Goal: Ask a question

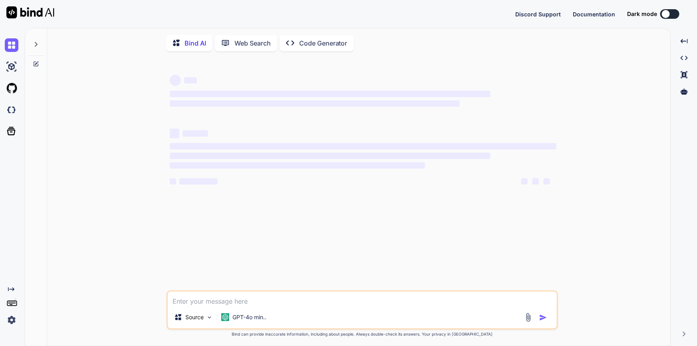
click at [666, 12] on div at bounding box center [666, 14] width 8 height 8
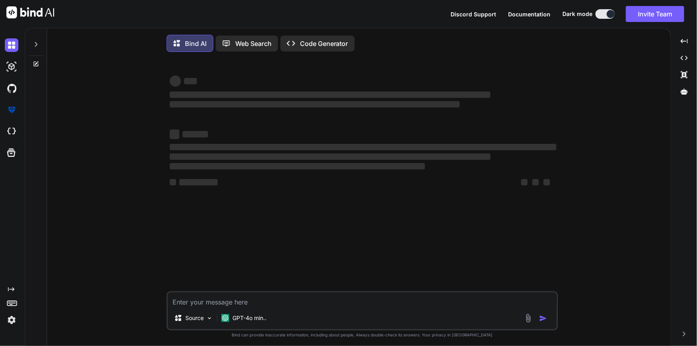
click at [284, 301] on textarea at bounding box center [362, 299] width 389 height 14
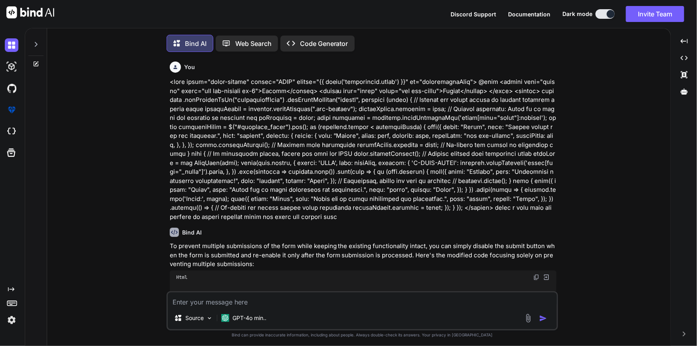
scroll to position [4, 0]
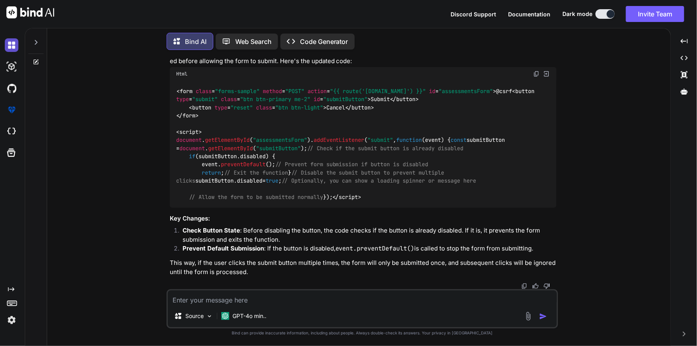
click at [13, 47] on img at bounding box center [12, 45] width 14 height 14
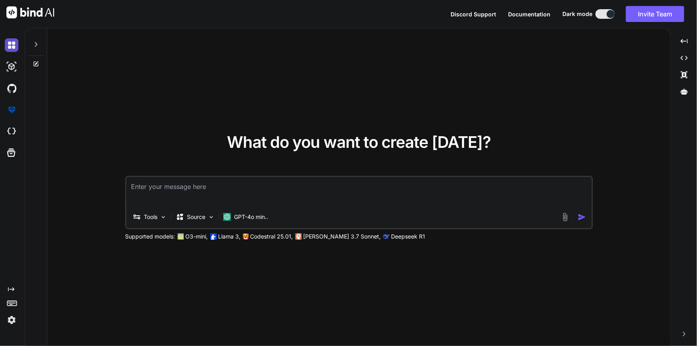
type textarea "x"
type textarea "<form class="forms-sample" id="vitalsFrom" method="POST" action="#"></form> <bu…"
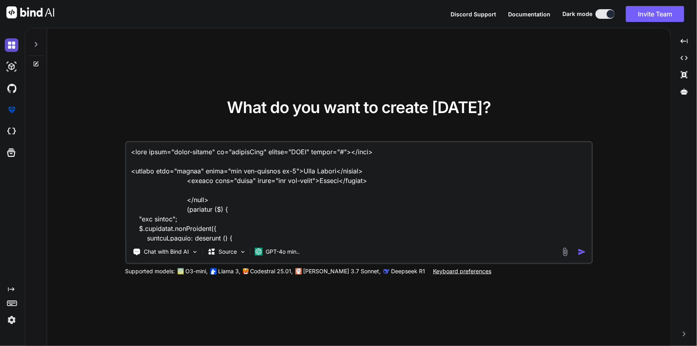
click at [12, 48] on img at bounding box center [12, 45] width 14 height 14
click at [34, 45] on icon at bounding box center [36, 44] width 6 height 6
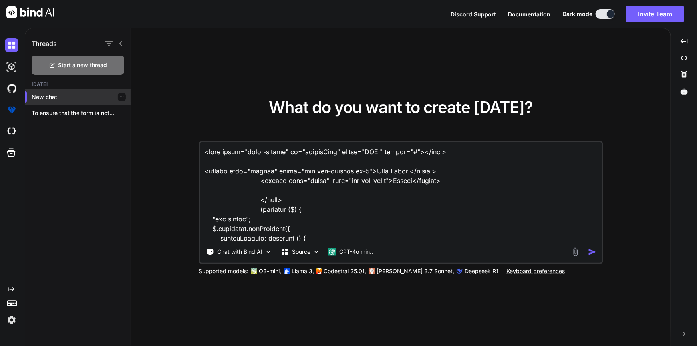
click at [45, 93] on p "New chat" at bounding box center [81, 97] width 99 height 8
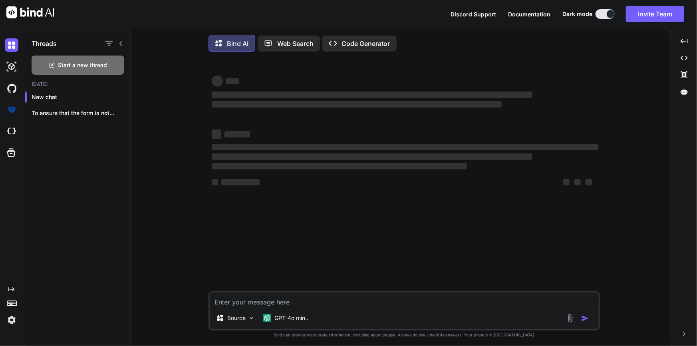
type textarea "x"
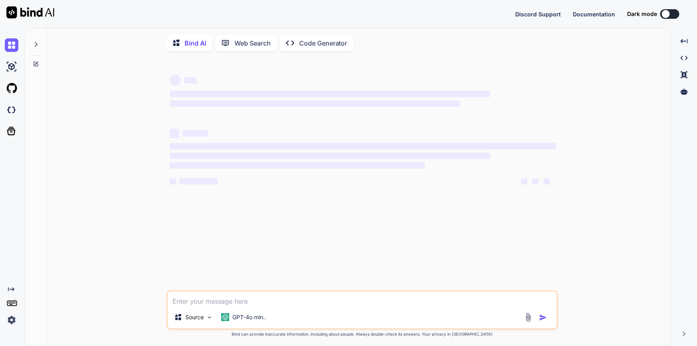
click at [676, 12] on button at bounding box center [669, 14] width 19 height 10
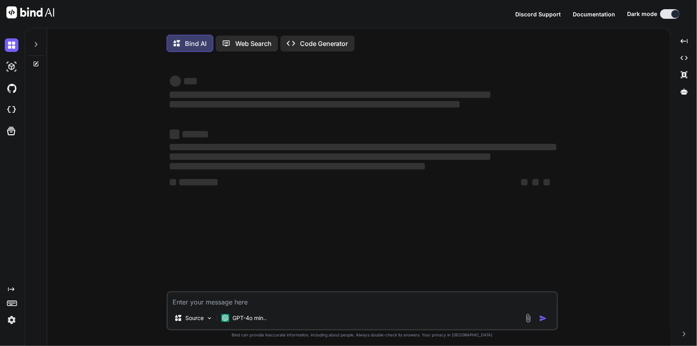
click at [280, 302] on textarea at bounding box center [362, 299] width 389 height 14
type textarea "x"
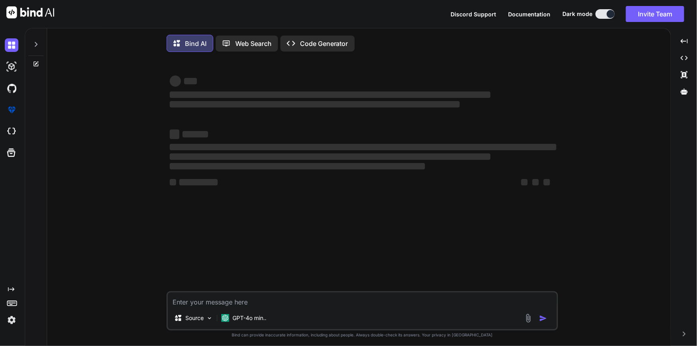
paste textarea "Route::get('/patient/pain-logList', [PainLogController::class, 'index']); Route…"
type textarea "Route::get('/patient/pain-logList', [PainLogController::class, 'index']); Route…"
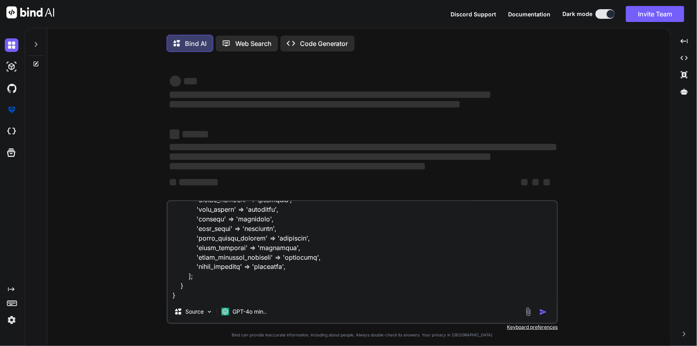
type textarea "x"
type textarea "Route::get('/patient/pain-logList', [PainLogController::class, 'index']); Route…"
type textarea "x"
type textarea "Route::get('/patient/pain-logList', [PainLogController::class, 'index']); Route…"
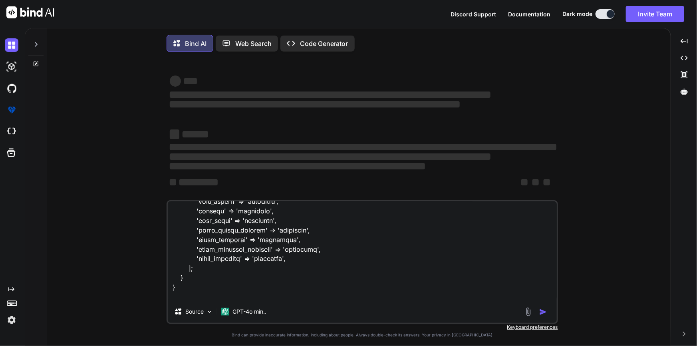
type textarea "x"
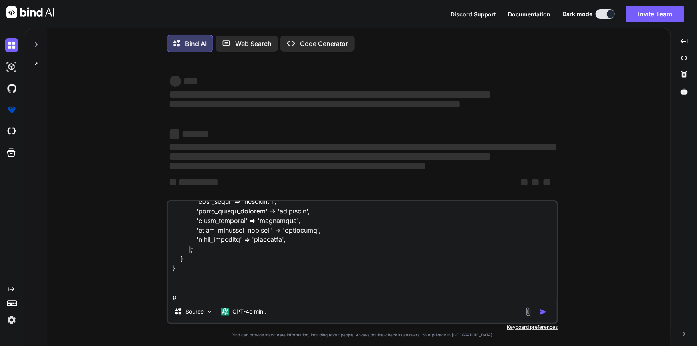
type textarea "Route::get('/patient/pain-logList', [PainLogController::class, 'index']); Route…"
type textarea "x"
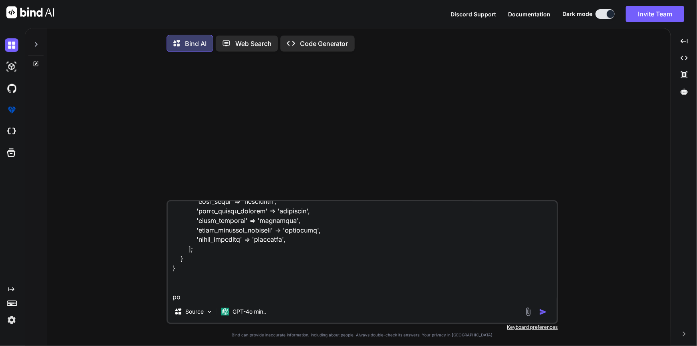
type textarea "Route::get('/patient/pain-logList', [PainLogController::class, 'index']); Route…"
type textarea "x"
type textarea "Route::get('/patient/pain-logList', [PainLogController::class, 'index']); Route…"
type textarea "x"
type textarea "Route::get('/patient/pain-logList', [PainLogController::class, 'index']); Route…"
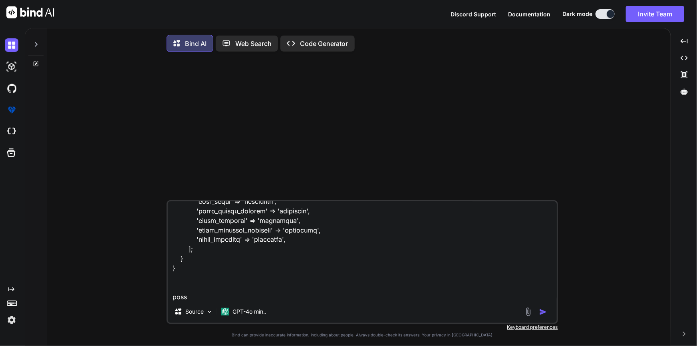
type textarea "x"
type textarea "Route::get('/patient/pain-logList', [PainLogController::class, 'index']); Route…"
type textarea "x"
type textarea "Route::get('/patient/pain-logList', [PainLogController::class, 'index']); Route…"
type textarea "x"
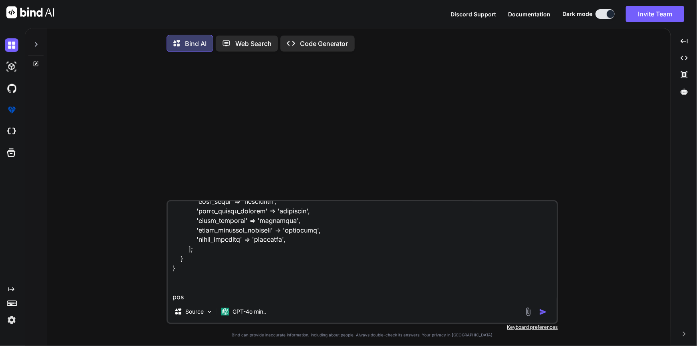
type textarea "Route::get('/patient/pain-logList', [PainLogController::class, 'index']); Route…"
type textarea "x"
type textarea "Route::get('/patient/pain-logList', [PainLogController::class, 'index']); Route…"
type textarea "x"
type textarea "Route::get('/patient/pain-logList', [PainLogController::class, 'index']); Route…"
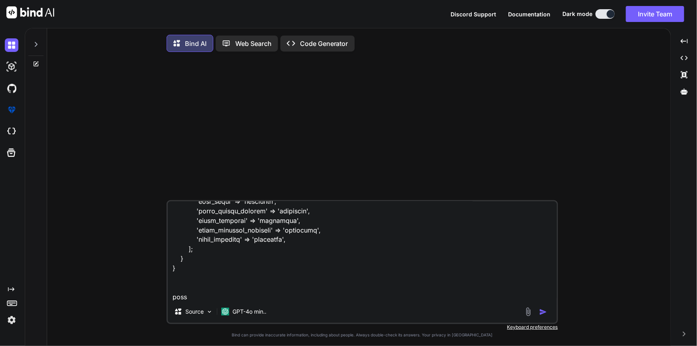
type textarea "x"
type textarea "Route::get('/patient/pain-logList', [PainLogController::class, 'index']); Route…"
type textarea "x"
type textarea "Route::get('/patient/pain-logList', [PainLogController::class, 'index']); Route…"
type textarea "x"
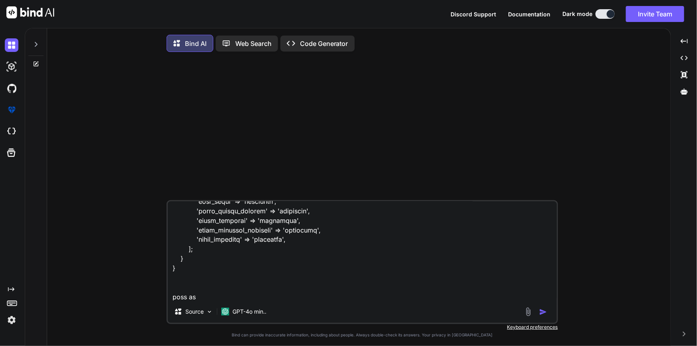
type textarea "Route::get('/patient/pain-logList', [PainLogController::class, 'index']); Route…"
type textarea "x"
type textarea "Route::get('/patient/pain-logList', [PainLogController::class, 'index']); Route…"
type textarea "x"
type textarea "Route::get('/patient/pain-logList', [PainLogController::class, 'index']); Route…"
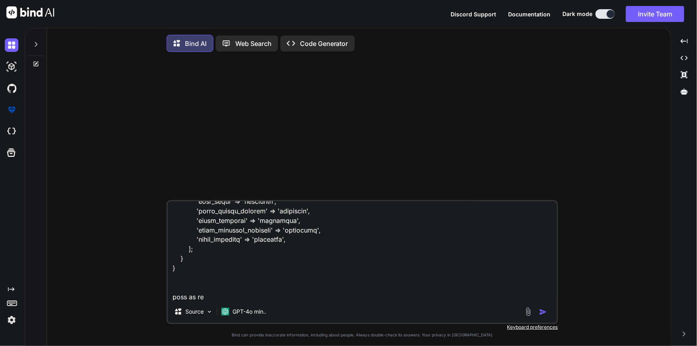
type textarea "x"
type textarea "Route::get('/patient/pain-logList', [PainLogController::class, 'index']); Route…"
type textarea "x"
type textarea "Route::get('/patient/pain-logList', [PainLogController::class, 'index']); Route…"
type textarea "x"
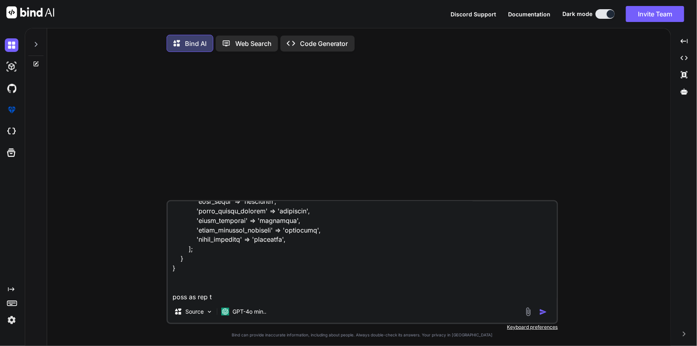
type textarea "Route::get('/patient/pain-logList', [PainLogController::class, 'index']); Route…"
type textarea "x"
type textarea "Route::get('/patient/pain-logList', [PainLogController::class, 'index']); Route…"
type textarea "x"
type textarea "Route::get('/patient/pain-logList', [PainLogController::class, 'index']); Route…"
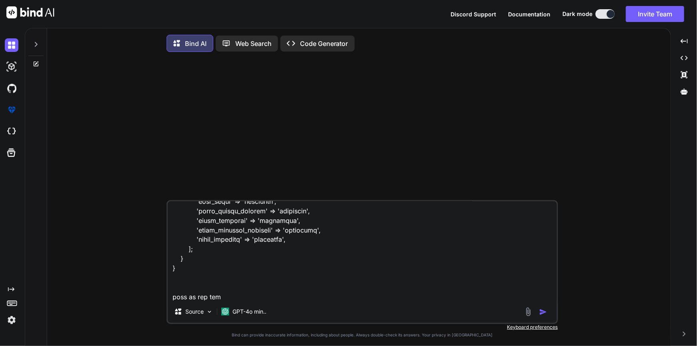
type textarea "x"
type textarea "Route::get('/patient/pain-logList', [PainLogController::class, 'index']); Route…"
type textarea "x"
type textarea "Route::get('/patient/pain-logList', [PainLogController::class, 'index']); Route…"
type textarea "x"
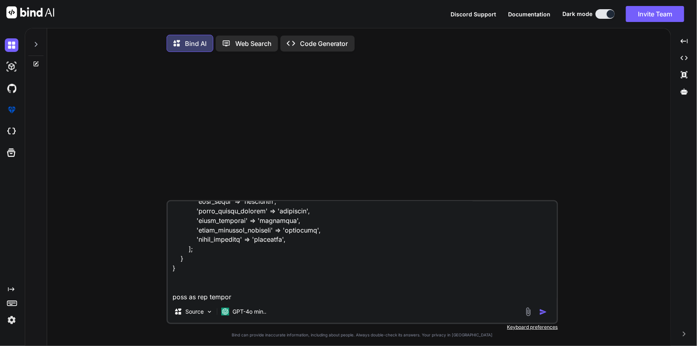
type textarea "Route::get('/patient/pain-logList', [PainLogController::class, 'index']); Route…"
type textarea "x"
type textarea "Route::get('/patient/pain-logList', [PainLogController::class, 'index']); Route…"
type textarea "x"
type textarea "Route::get('/patient/pain-logList', [PainLogController::class, 'index']); Route…"
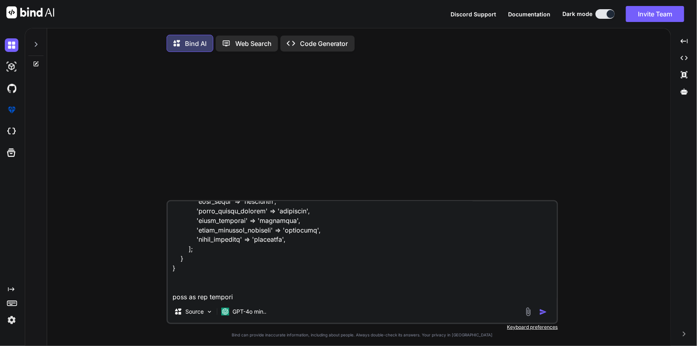
type textarea "x"
type textarea "Route::get('/patient/pain-logList', [PainLogController::class, 'index']); Route…"
type textarea "x"
type textarea "Route::get('/patient/pain-logList', [PainLogController::class, 'index']); Route…"
type textarea "x"
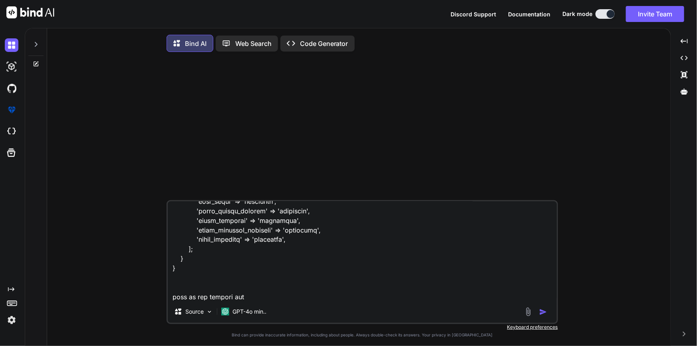
type textarea "Route::get('/patient/pain-logList', [PainLogController::class, 'index']); Route…"
type textarea "x"
type textarea "Route::get('/patient/pain-logList', [PainLogController::class, 'index']); Route…"
type textarea "x"
type textarea "Route::get('/patient/pain-logList', [PainLogController::class, 'index']); Route…"
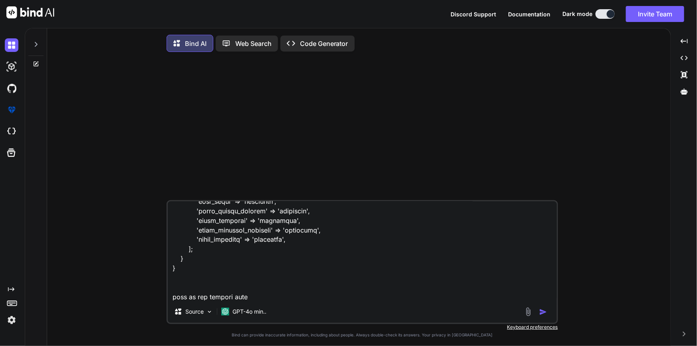
type textarea "x"
type textarea "Route::get('/patient/pain-logList', [PainLogController::class, 'index']); Route…"
type textarea "x"
type textarea "Route::get('/patient/pain-logList', [PainLogController::class, 'index']); Route…"
type textarea "x"
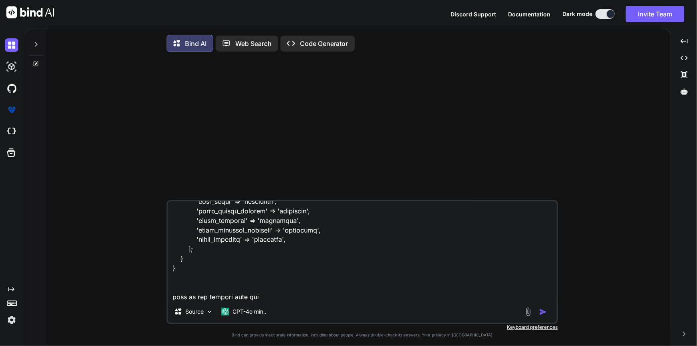
type textarea "Route::get('/patient/pain-logList', [PainLogController::class, 'index']); Route…"
type textarea "x"
type textarea "Route::get('/patient/pain-logList', [PainLogController::class, 'index']); Route…"
type textarea "x"
type textarea "Route::get('/patient/pain-logList', [PainLogController::class, 'index']); Route…"
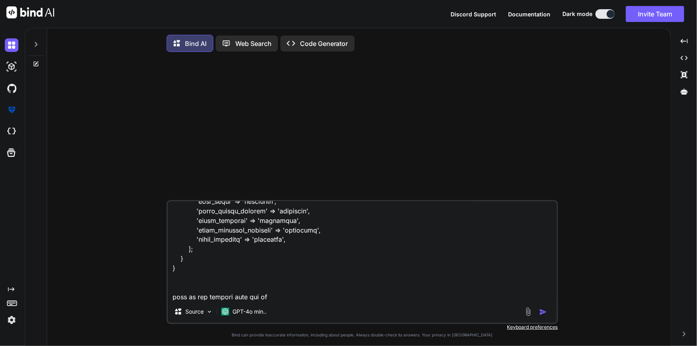
type textarea "x"
type textarea "Route::get('/patient/pain-logList', [PainLogController::class, 'index']); Route…"
type textarea "x"
type textarea "Route::get('/patient/pain-logList', [PainLogController::class, 'index']); Route…"
type textarea "x"
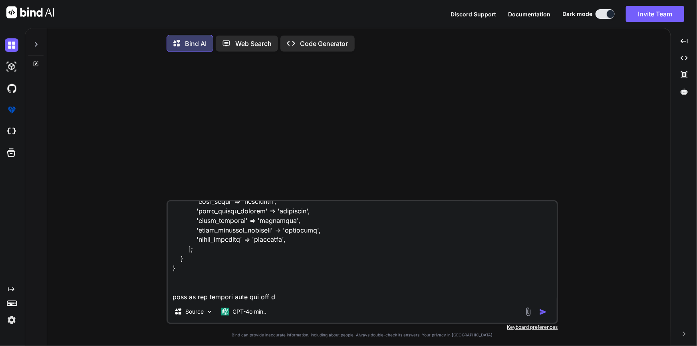
type textarea "Route::get('/patient/pain-logList', [PainLogController::class, 'index']); Route…"
type textarea "x"
type textarea "Route::get('/patient/pain-logList', [PainLogController::class, 'index']); Route…"
type textarea "x"
type textarea "Route::get('/patient/pain-logList', [PainLogController::class, 'index']); Route…"
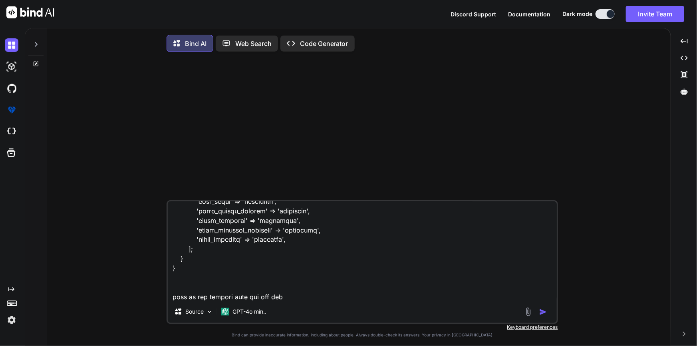
type textarea "x"
type textarea "Route::get('/patient/pain-logList', [PainLogController::class, 'index']); Route…"
type textarea "x"
type textarea "Route::get('/patient/pain-logList', [PainLogController::class, 'index']); Route…"
type textarea "x"
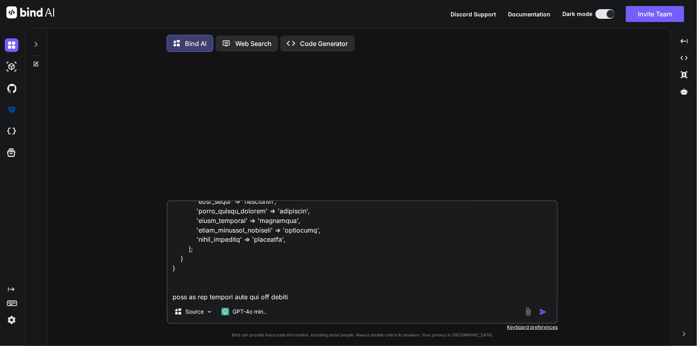
type textarea "Route::get('/patient/pain-logList', [PainLogController::class, 'index']); Route…"
type textarea "x"
type textarea "Route::get('/patient/pain-logList', [PainLogController::class, 'index']); Route…"
type textarea "x"
type textarea "Route::get('/patient/pain-logList', [PainLogController::class, 'index']); Route…"
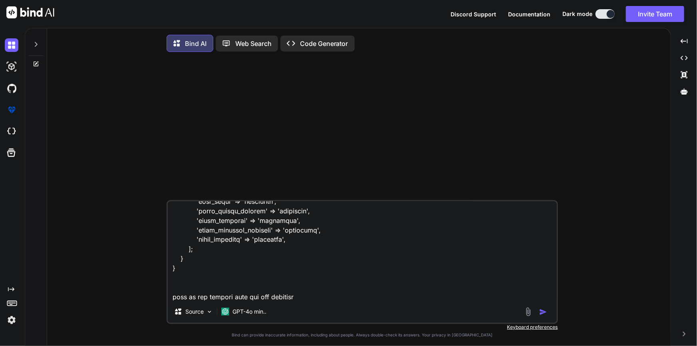
type textarea "x"
type textarea "Route::get('/patient/pain-logList', [PainLogController::class, 'index']); Route…"
type textarea "x"
type textarea "Route::get('/patient/pain-logList', [PainLogController::class, 'index']); Route…"
type textarea "x"
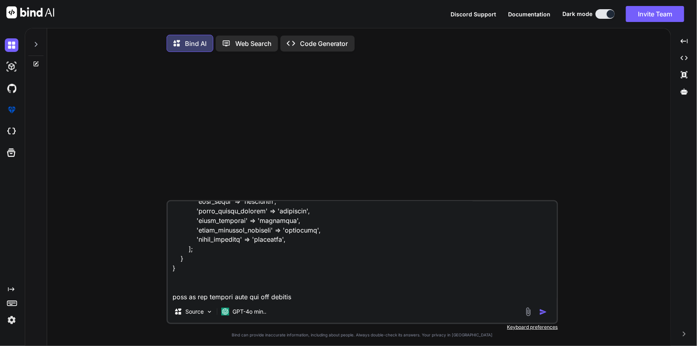
type textarea "Route::get('/patient/pain-logList', [PainLogController::class, 'index']); Route…"
type textarea "x"
type textarea "Route::get('/patient/pain-logList', [PainLogController::class, 'index']); Route…"
type textarea "x"
type textarea "Route::get('/patient/pain-logList', [PainLogController::class, 'index']); Route…"
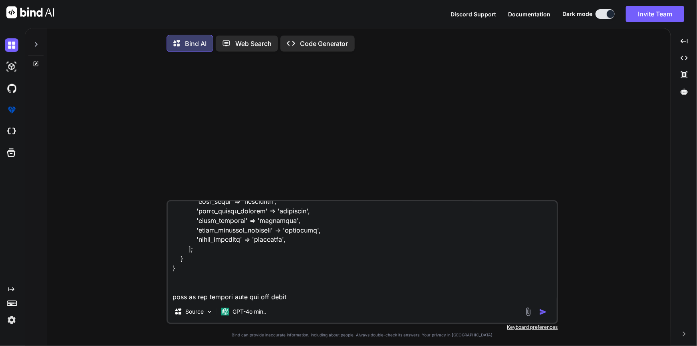
type textarea "x"
type textarea "Route::get('/patient/pain-logList', [PainLogController::class, 'index']); Route…"
type textarea "x"
type textarea "Route::get('/patient/pain-logList', [PainLogController::class, 'index']); Route…"
type textarea "x"
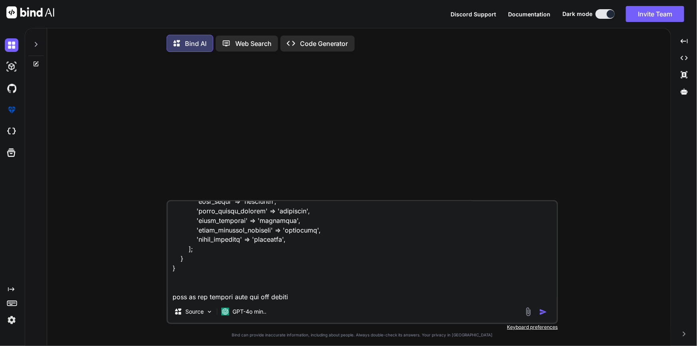
type textarea "Route::get('/patient/pain-logList', [PainLogController::class, 'index']); Route…"
type textarea "x"
type textarea "Route::get('/patient/pain-logList', [PainLogController::class, 'index']); Route…"
type textarea "x"
type textarea "Route::get('/patient/pain-logList', [PainLogController::class, 'index']); Route…"
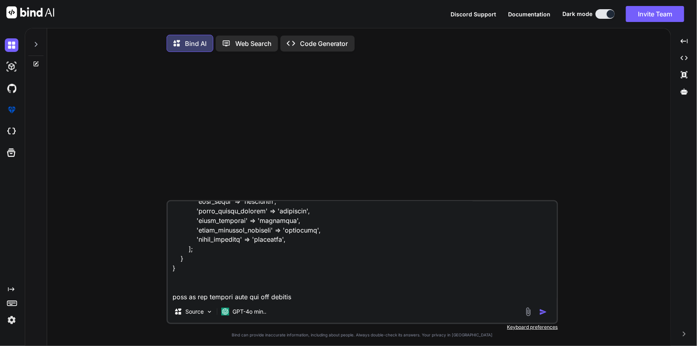
type textarea "x"
type textarea "Route::get('/patient/pain-logList', [PainLogController::class, 'index']); Route…"
type textarea "x"
type textarea "Route::get('/patient/pain-logList', [PainLogController::class, 'index']); Route…"
type textarea "x"
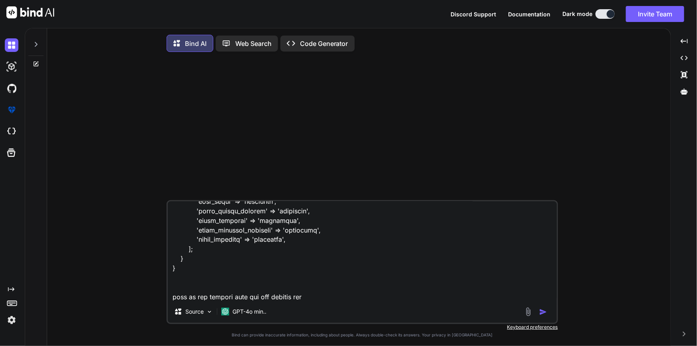
type textarea "Route::get('/patient/pain-logList', [PainLogController::class, 'index']); Route…"
type textarea "x"
type textarea "Route::get('/patient/pain-logList', [PainLogController::class, 'index']); Route…"
type textarea "x"
type textarea "Route::get('/patient/pain-logList', [PainLogController::class, 'index']); Route…"
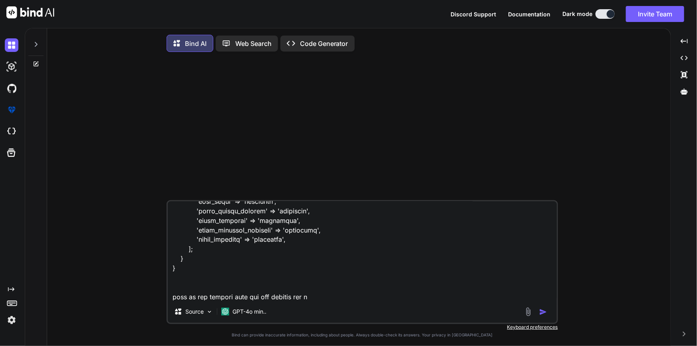
type textarea "x"
type textarea "Route::get('/patient/pain-logList', [PainLogController::class, 'index']); Route…"
type textarea "x"
type textarea "Route::get('/patient/pain-logList', [PainLogController::class, 'index']); Route…"
type textarea "x"
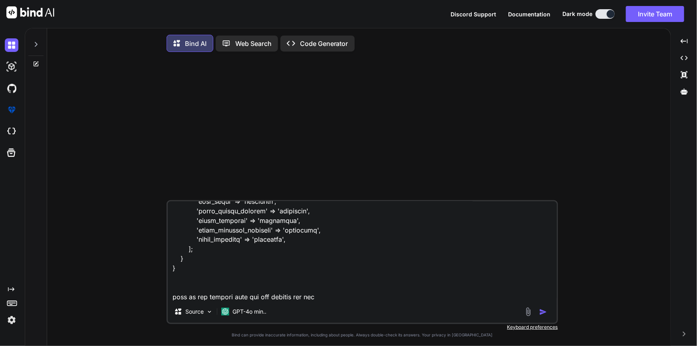
type textarea "Route::get('/patient/pain-logList', [PainLogController::class, 'index']); Route…"
type textarea "x"
type textarea "Route::get('/patient/pain-logList', [PainLogController::class, 'index']); Route…"
type textarea "x"
type textarea "Route::get('/patient/pain-logList', [PainLogController::class, 'index']); Route…"
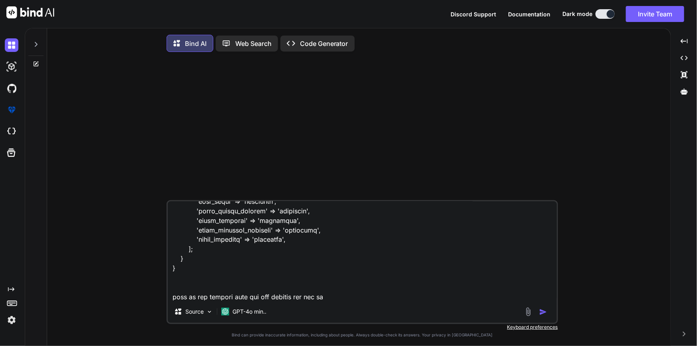
type textarea "x"
type textarea "Route::get('/patient/pain-logList', [PainLogController::class, 'index']); Route…"
type textarea "x"
type textarea "Route::get('/patient/pain-logList', [PainLogController::class, 'index']); Route…"
type textarea "x"
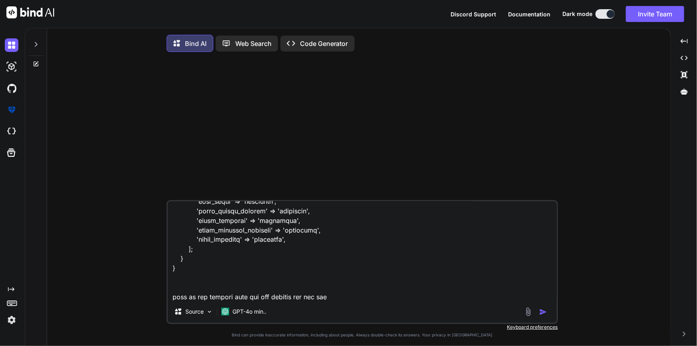
type textarea "Route::get('/patient/pain-logList', [PainLogController::class, 'index']); Route…"
type textarea "x"
type textarea "Route::get('/patient/pain-logList', [PainLogController::class, 'index']); Route…"
type textarea "x"
type textarea "Route::get('/patient/pain-logList', [PainLogController::class, 'index']); Route…"
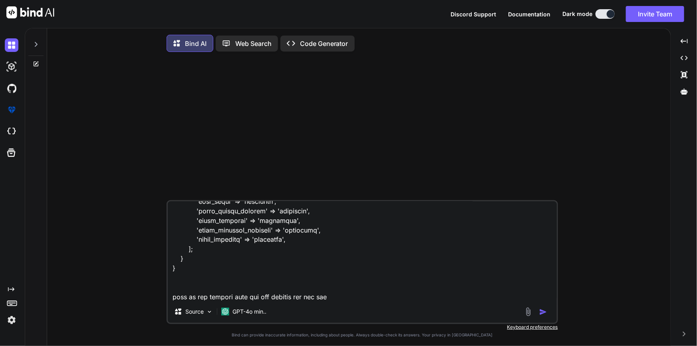
type textarea "x"
type textarea "Route::get('/patient/pain-logList', [PainLogController::class, 'index']); Route…"
type textarea "x"
type textarea "Route::get('/patient/pain-logList', [PainLogController::class, 'index']); Route…"
type textarea "x"
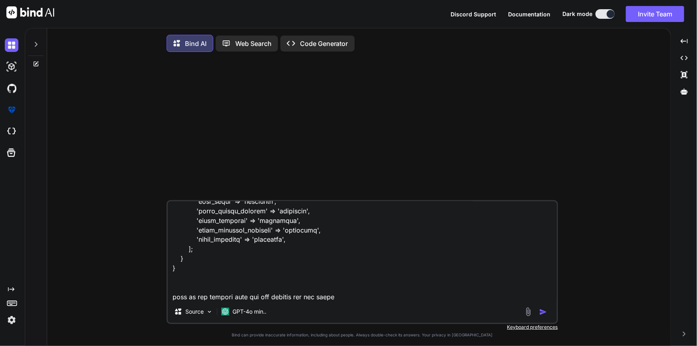
type textarea "Route::get('/patient/pain-logList', [PainLogController::class, 'index']); Route…"
type textarea "x"
type textarea "Route::get('/patient/pain-logList', [PainLogController::class, 'index']); Route…"
type textarea "x"
type textarea "Route::get('/patient/pain-logList', [PainLogController::class, 'index']); Route…"
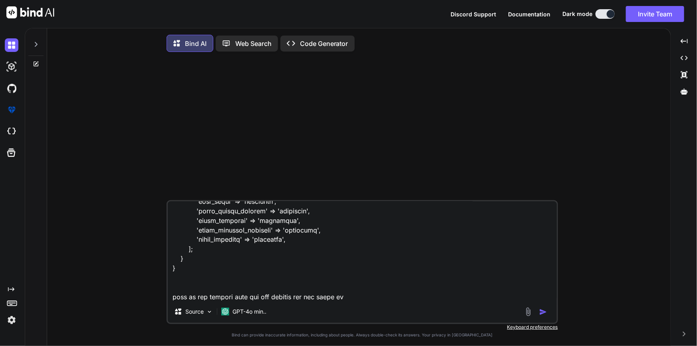
type textarea "x"
type textarea "Route::get('/patient/pain-logList', [PainLogController::class, 'index']); Route…"
type textarea "x"
type textarea "Route::get('/patient/pain-logList', [PainLogController::class, 'index']); Route…"
type textarea "x"
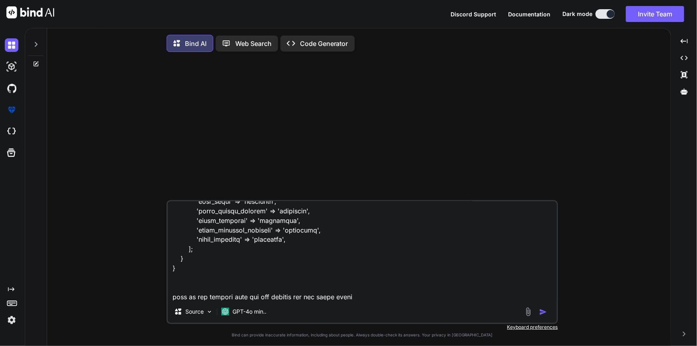
type textarea "Route::get('/patient/pain-logList', [PainLogController::class, 'index']); Route…"
type textarea "x"
type textarea "Route::get('/patient/pain-logList', [PainLogController::class, 'index']); Route…"
type textarea "x"
type textarea "Route::get('/patient/pain-logList', [PainLogController::class, 'index']); Route…"
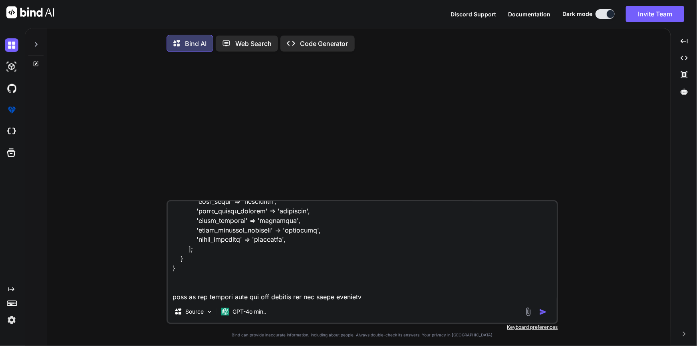
type textarea "x"
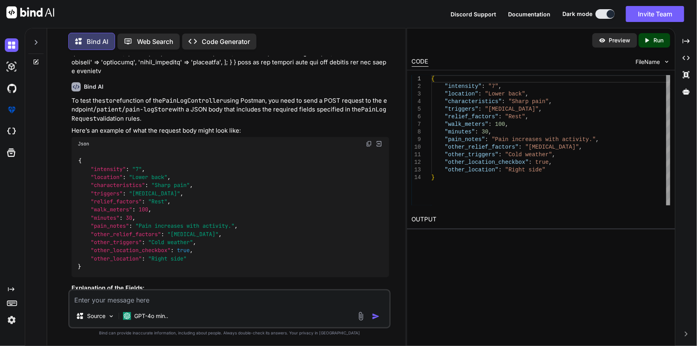
scroll to position [0, 0]
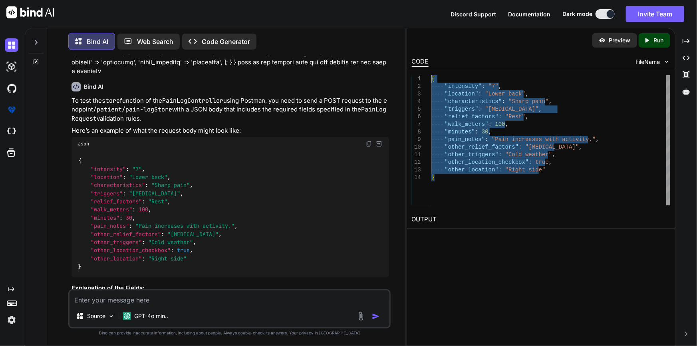
drag, startPoint x: 471, startPoint y: 196, endPoint x: 403, endPoint y: 45, distance: 165.9
click at [431, 75] on div "{ "intensity" : "7" , "location" : "Lower back" , "characteristics" : "Sharp pa…" at bounding box center [550, 140] width 239 height 130
type textarea "{ "intensity": "7", "location": "Lower back", "characteristics": "Sharp pain", …"
